Goal: Task Accomplishment & Management: Manage account settings

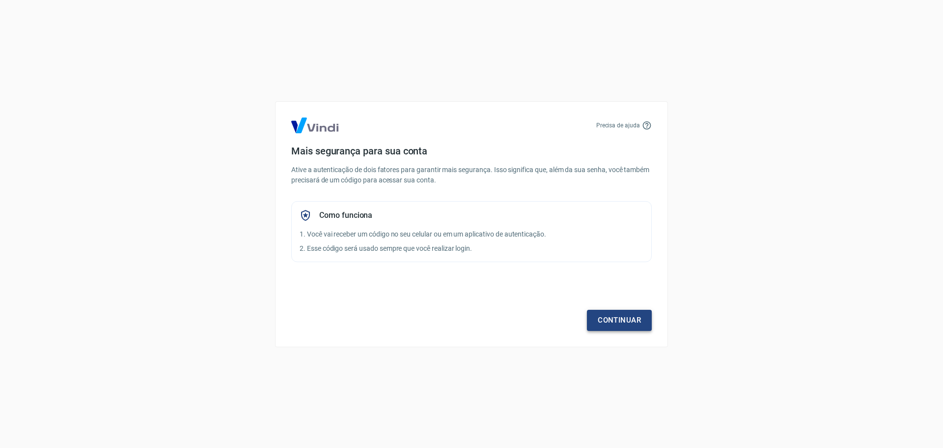
click at [622, 325] on link "Continuar" at bounding box center [619, 320] width 65 height 21
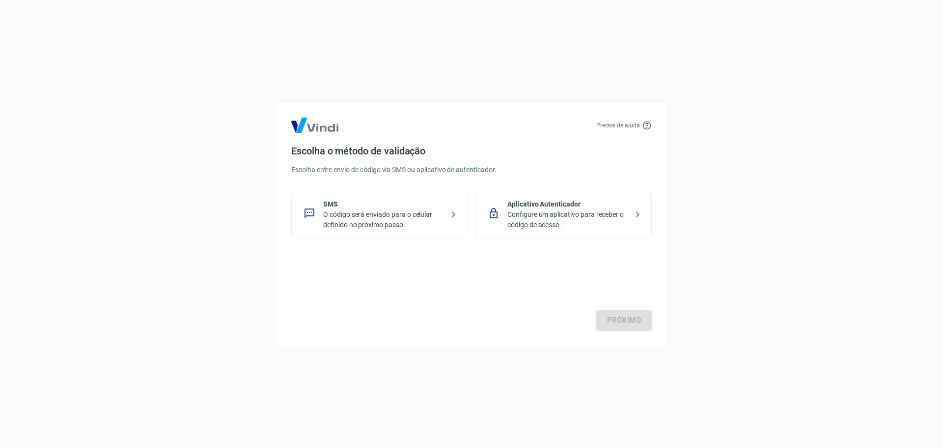
click at [562, 214] on p "Configure um aplicativo para receber o código de acesso." at bounding box center [567, 219] width 120 height 21
click at [615, 320] on link "Próximo" at bounding box center [624, 320] width 56 height 21
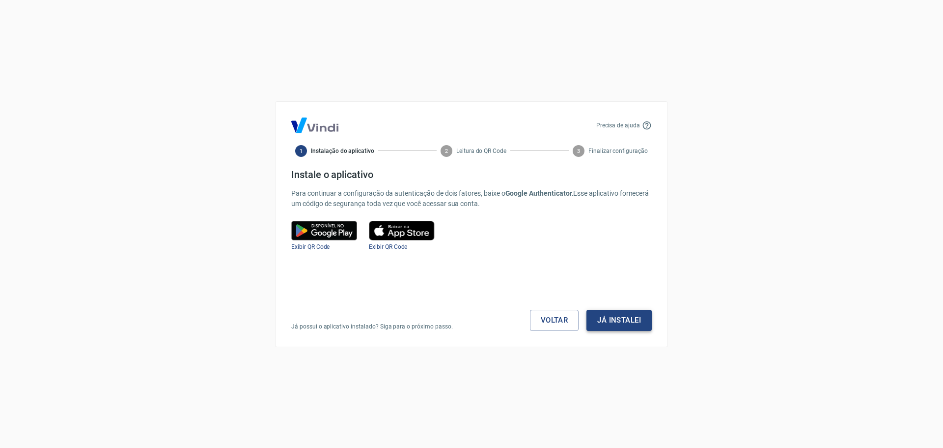
click at [604, 321] on button "Já instalei" at bounding box center [619, 320] width 65 height 21
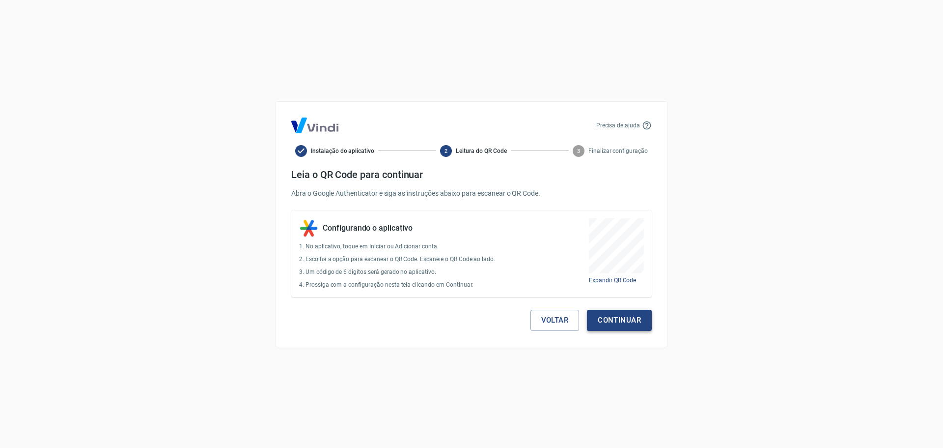
click at [630, 330] on button "Continuar" at bounding box center [619, 320] width 65 height 21
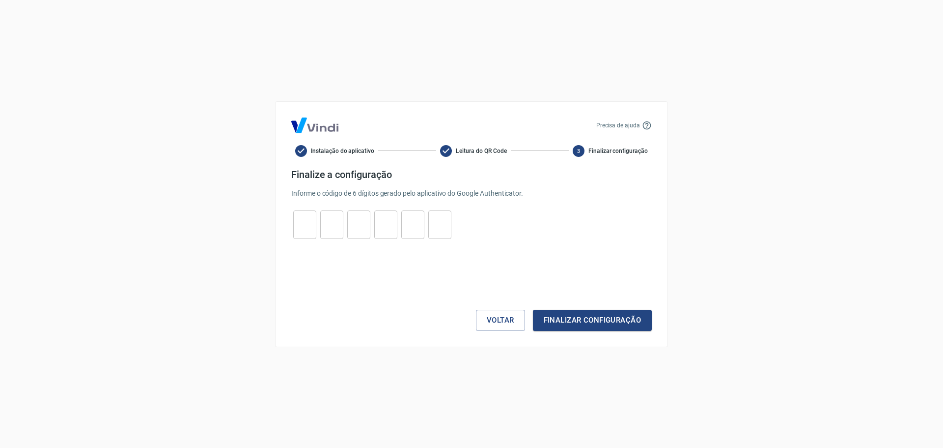
click at [304, 227] on input "tel" at bounding box center [304, 224] width 23 height 21
type input "5"
type input "8"
type input "7"
type input "3"
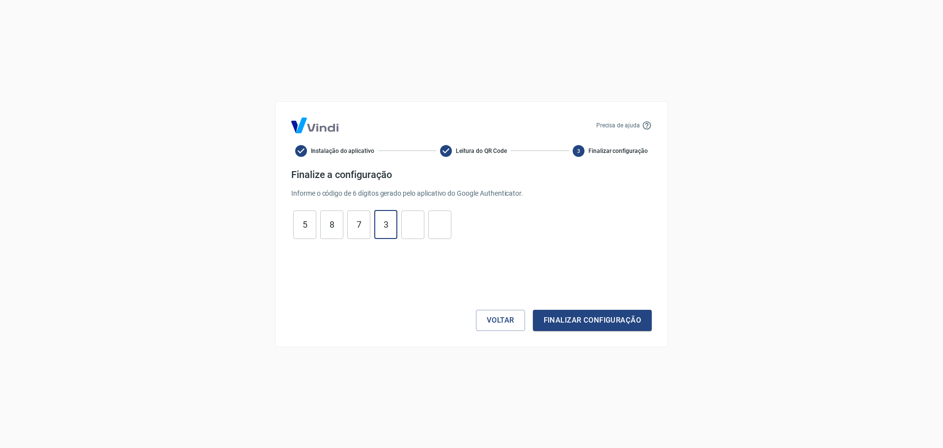
type input "9"
type input "1"
click at [571, 314] on button "Finalizar configuração" at bounding box center [592, 320] width 119 height 21
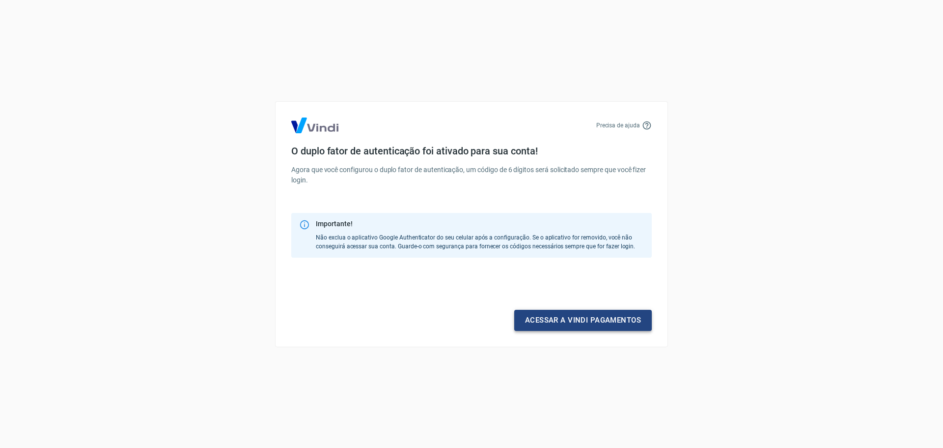
click at [550, 319] on link "Acessar a Vindi pagamentos" at bounding box center [583, 320] width 138 height 21
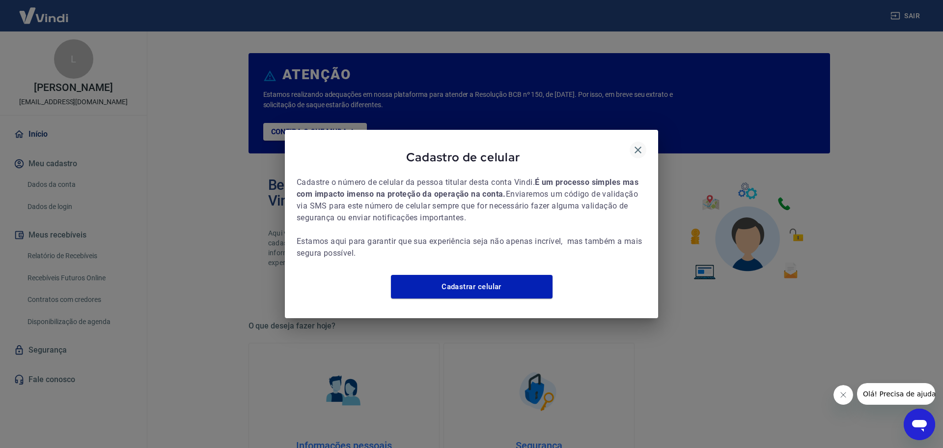
click at [634, 144] on icon "button" at bounding box center [638, 150] width 12 height 12
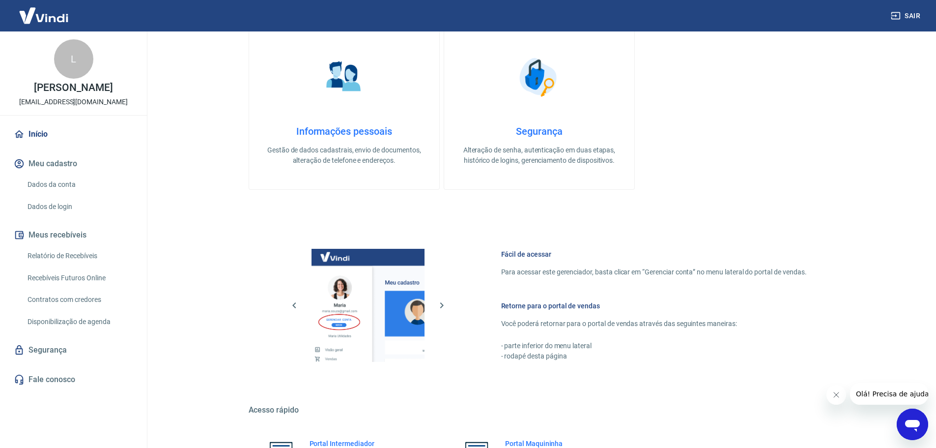
scroll to position [393, 0]
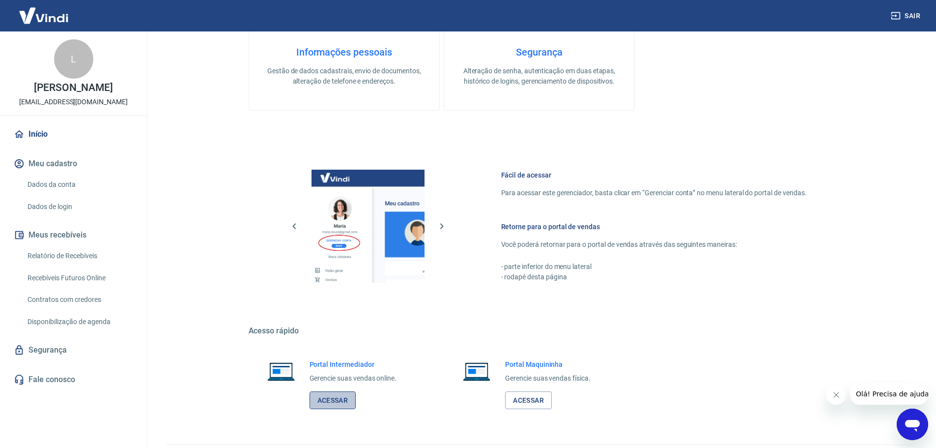
click at [338, 403] on link "Acessar" at bounding box center [333, 400] width 47 height 18
